Goal: Find specific page/section: Find specific page/section

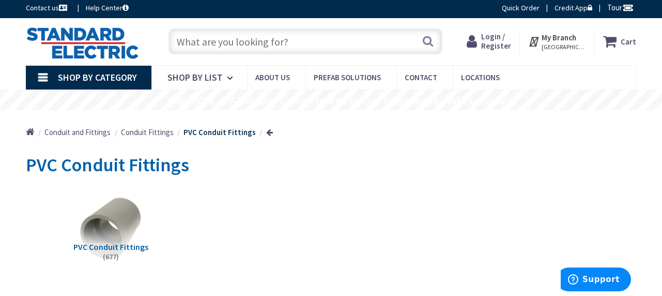
scroll to position [1, 0]
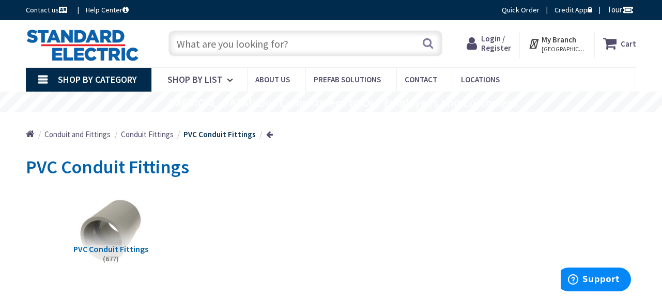
click at [234, 44] on input "text" at bounding box center [304, 43] width 273 height 26
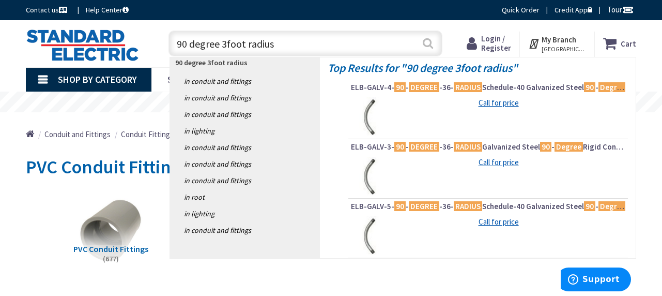
type input "90 degree 3foot radius"
click at [429, 42] on button "Search" at bounding box center [427, 43] width 13 height 23
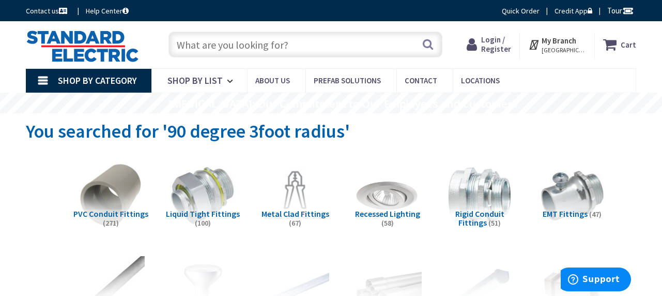
drag, startPoint x: 283, startPoint y: 45, endPoint x: 169, endPoint y: 43, distance: 114.2
click at [169, 43] on input "text" at bounding box center [304, 45] width 273 height 26
click at [179, 44] on input "text" at bounding box center [304, 45] width 273 height 26
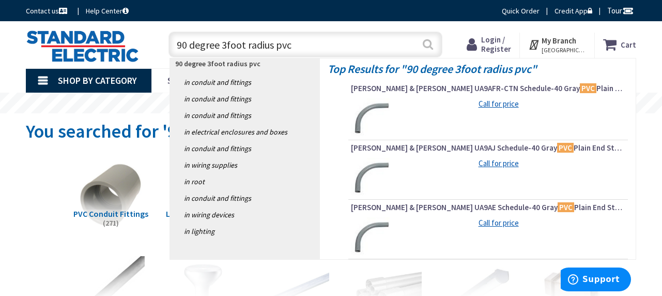
type input "90 degree 3foot radius pvc"
click at [429, 41] on button "Search" at bounding box center [427, 44] width 13 height 23
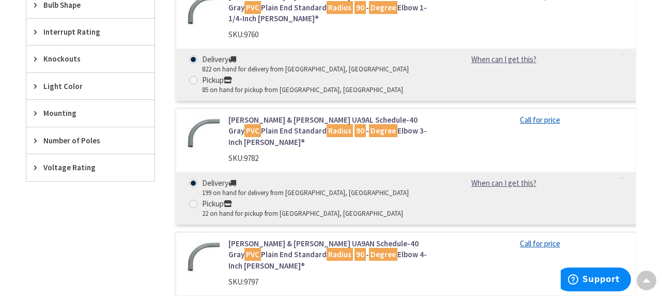
scroll to position [745, 0]
